Goal: Find contact information: Find contact information

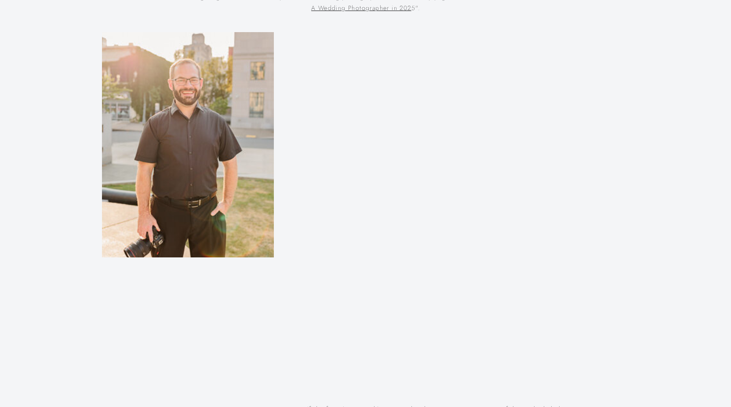
scroll to position [613, 0]
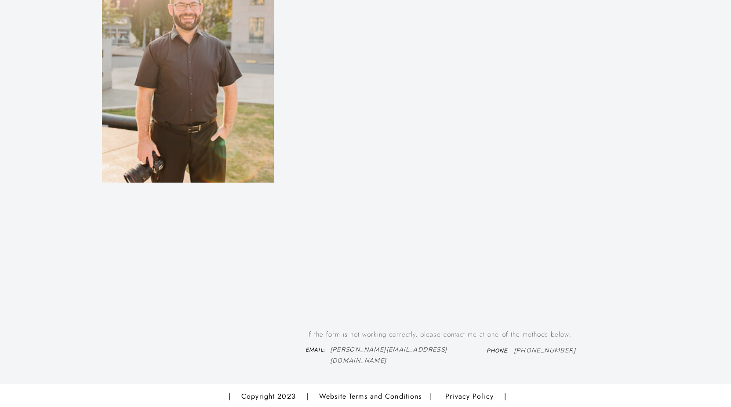
click at [330, 348] on h3 "Email :" at bounding box center [316, 351] width 36 height 11
click at [331, 347] on h3 "Email :" at bounding box center [316, 351] width 36 height 11
click at [411, 349] on icon "eric@ericboylanphotography.com" at bounding box center [388, 354] width 117 height 19
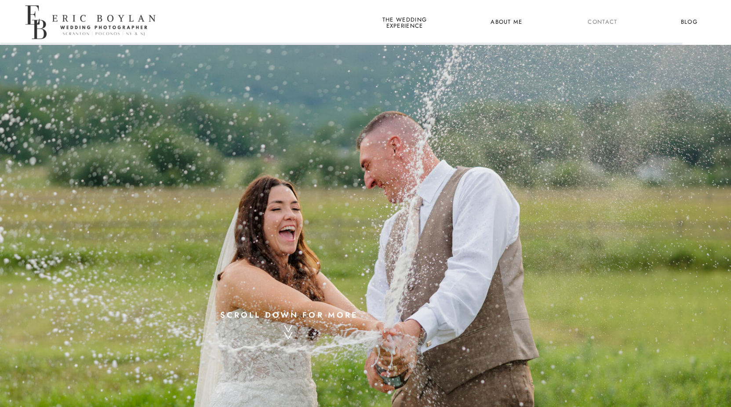
click at [606, 20] on nav "Contact" at bounding box center [603, 22] width 33 height 11
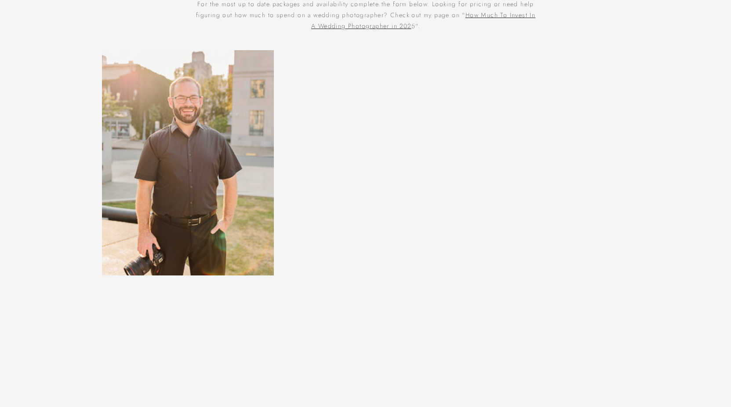
scroll to position [613, 0]
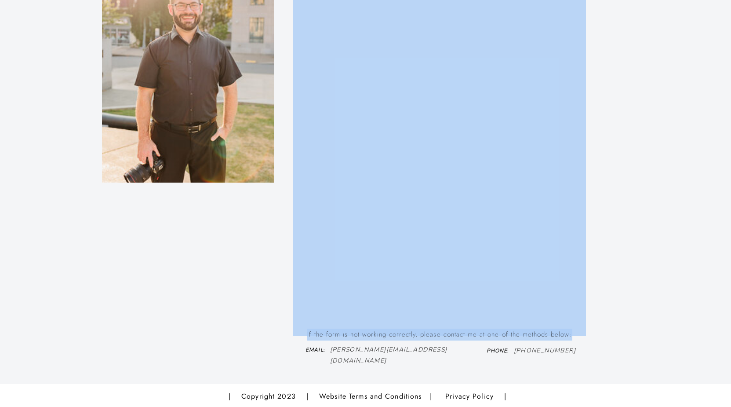
drag, startPoint x: 330, startPoint y: 348, endPoint x: 332, endPoint y: 343, distance: 5.1
copy div "Phew ... you read A LOT about me to get to this point 😀, but now it's your turn…"
